Goal: Download file/media

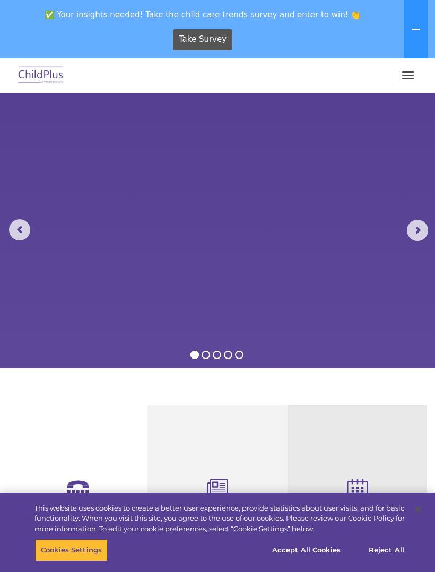
select select "MEDIUM"
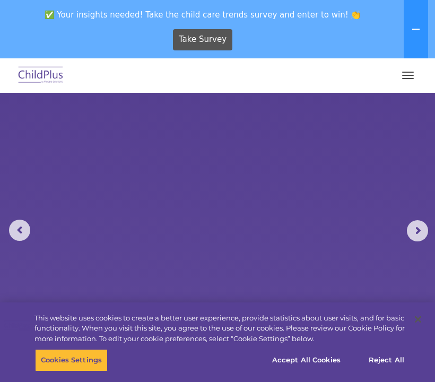
click at [408, 77] on button "button" at bounding box center [407, 75] width 22 height 17
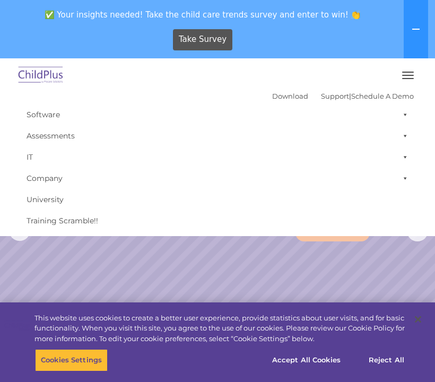
click at [418, 26] on icon at bounding box center [415, 29] width 8 height 8
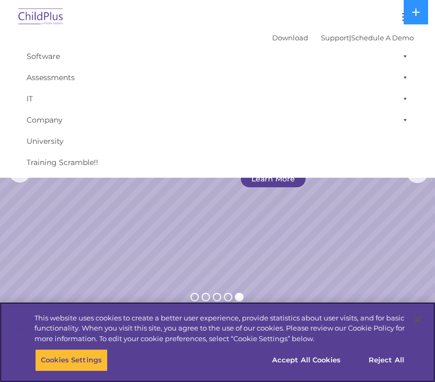
click at [290, 354] on button "Accept All Cookies" at bounding box center [306, 360] width 80 height 22
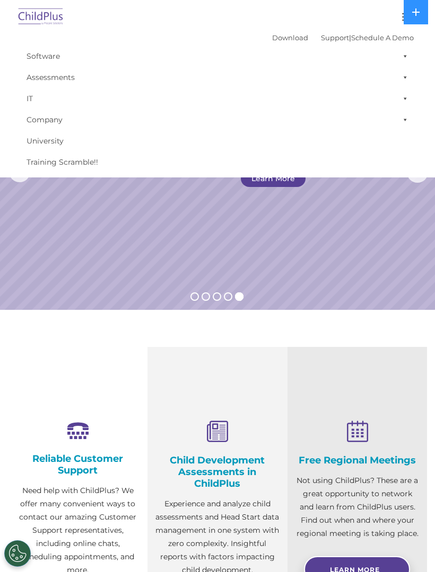
click at [276, 36] on link "Download" at bounding box center [290, 37] width 36 height 8
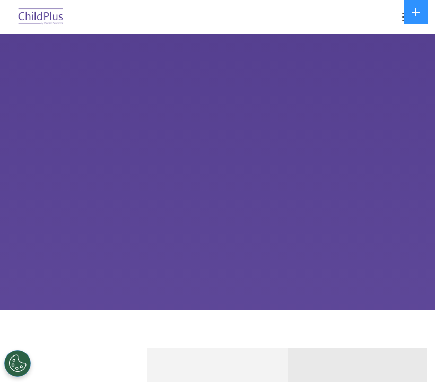
select select "MEDIUM"
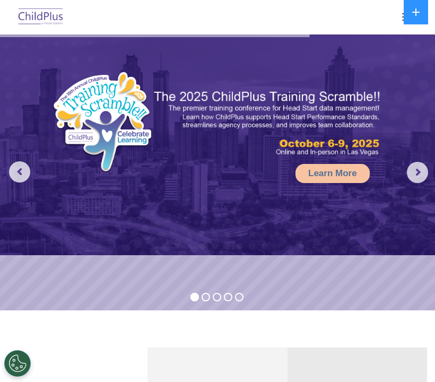
click at [413, 178] on rs-arrow at bounding box center [416, 172] width 21 height 21
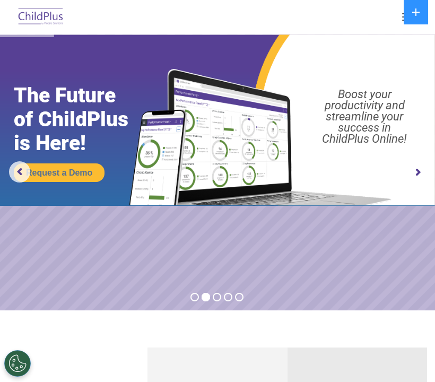
click at [406, 171] on rs-arrow at bounding box center [416, 172] width 21 height 21
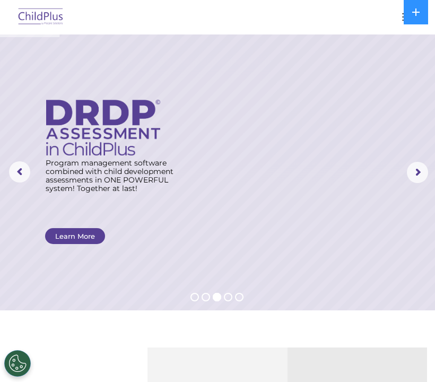
click at [411, 165] on rs-arrow at bounding box center [416, 172] width 21 height 21
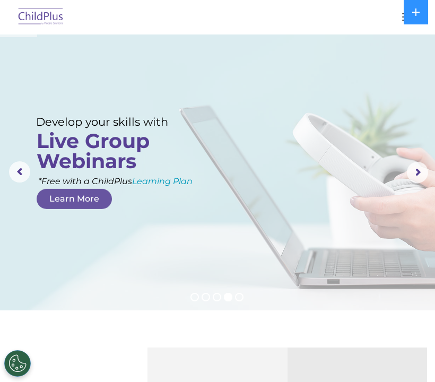
click at [416, 171] on rs-arrow at bounding box center [416, 172] width 21 height 21
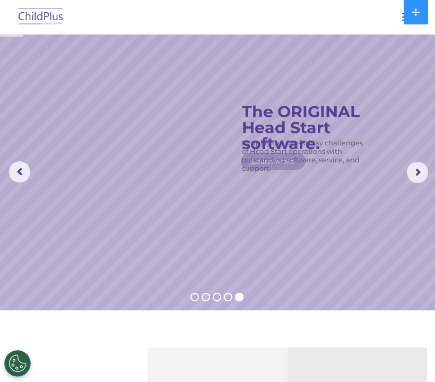
click at [404, 161] on rs-slide "Simplify the day-to-day challenges of Head Start operations with outstanding so…" at bounding box center [217, 172] width 435 height 276
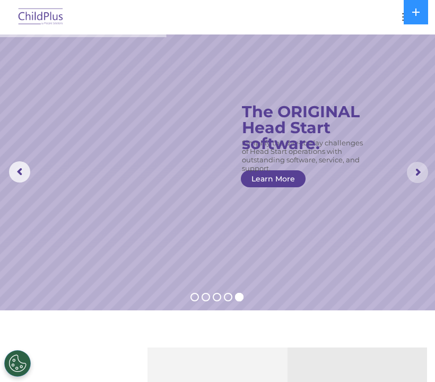
click at [412, 170] on rs-arrow at bounding box center [416, 172] width 21 height 21
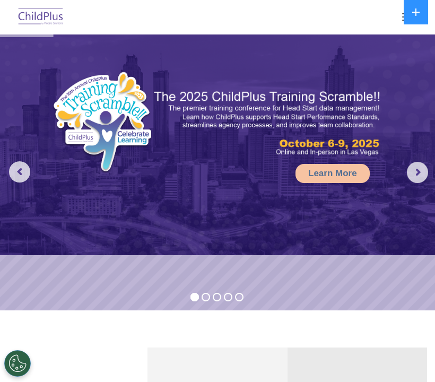
click at [419, 163] on rs-arrow at bounding box center [416, 172] width 21 height 21
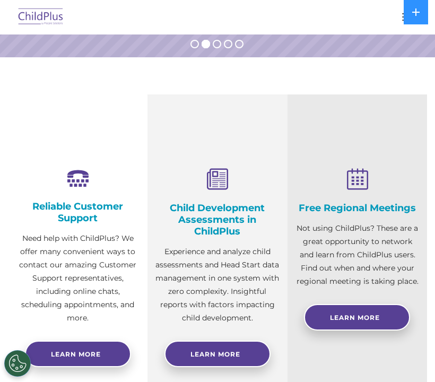
scroll to position [252, 0]
